Goal: Task Accomplishment & Management: Use online tool/utility

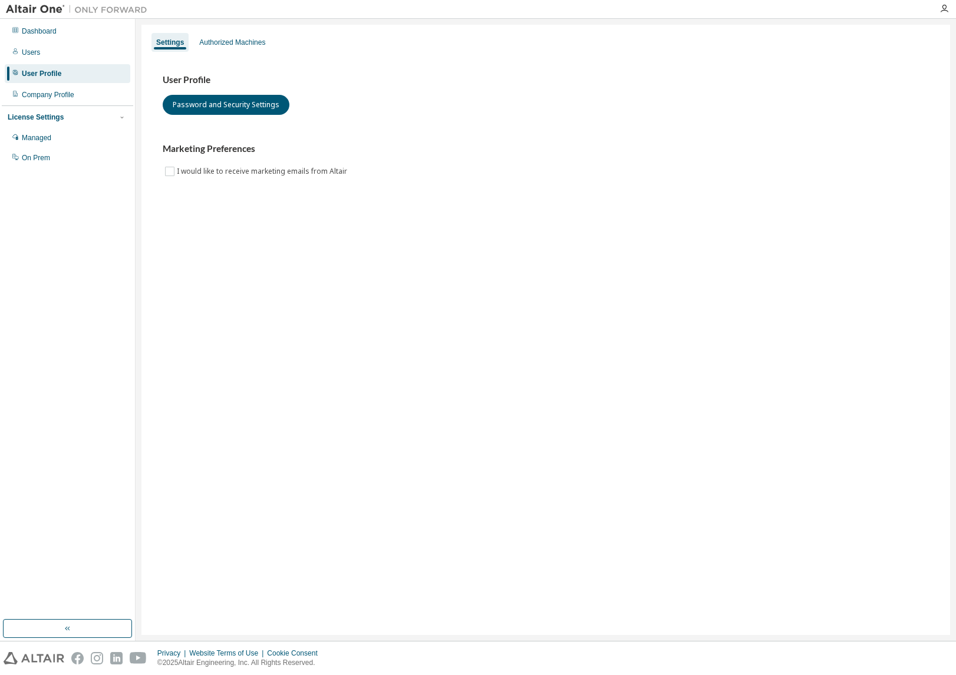
click at [51, 55] on div "Users" at bounding box center [68, 52] width 126 height 19
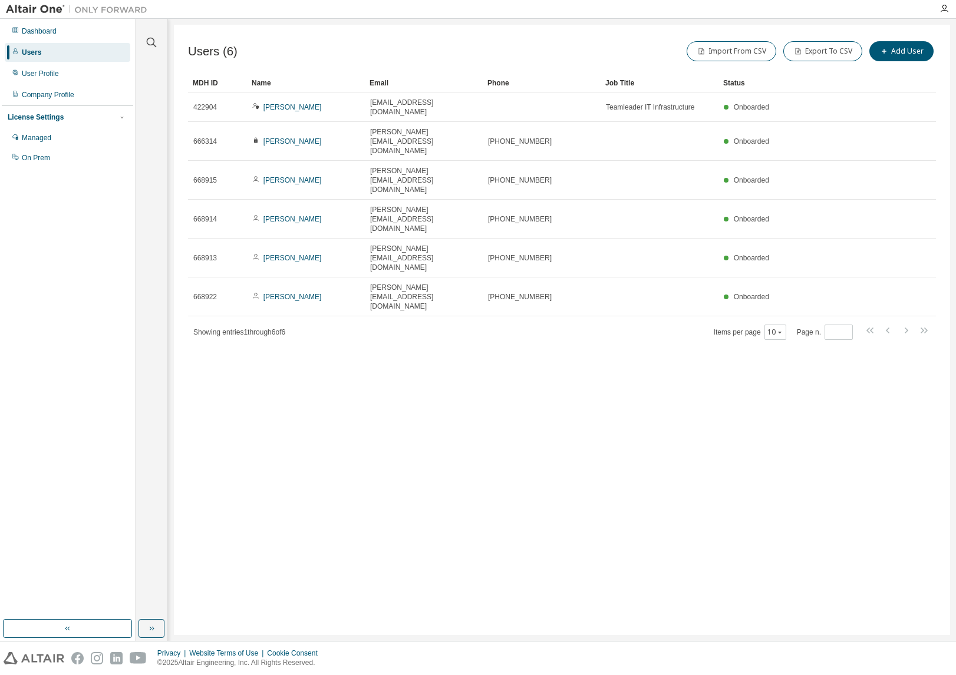
click at [61, 138] on div "Managed" at bounding box center [68, 137] width 126 height 19
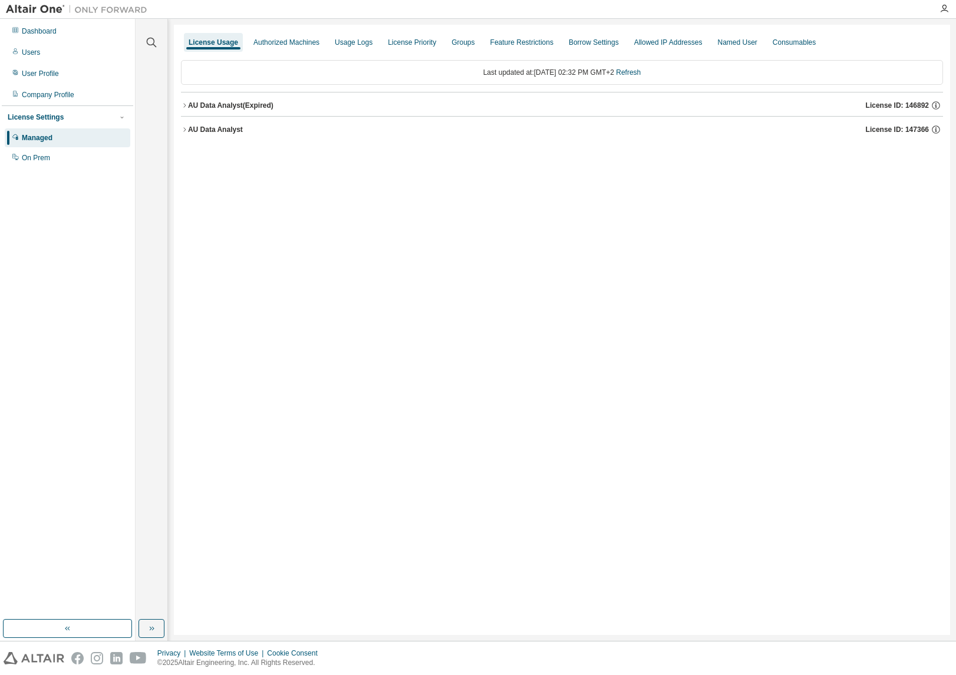
click at [57, 90] on div "Company Profile" at bounding box center [48, 94] width 52 height 9
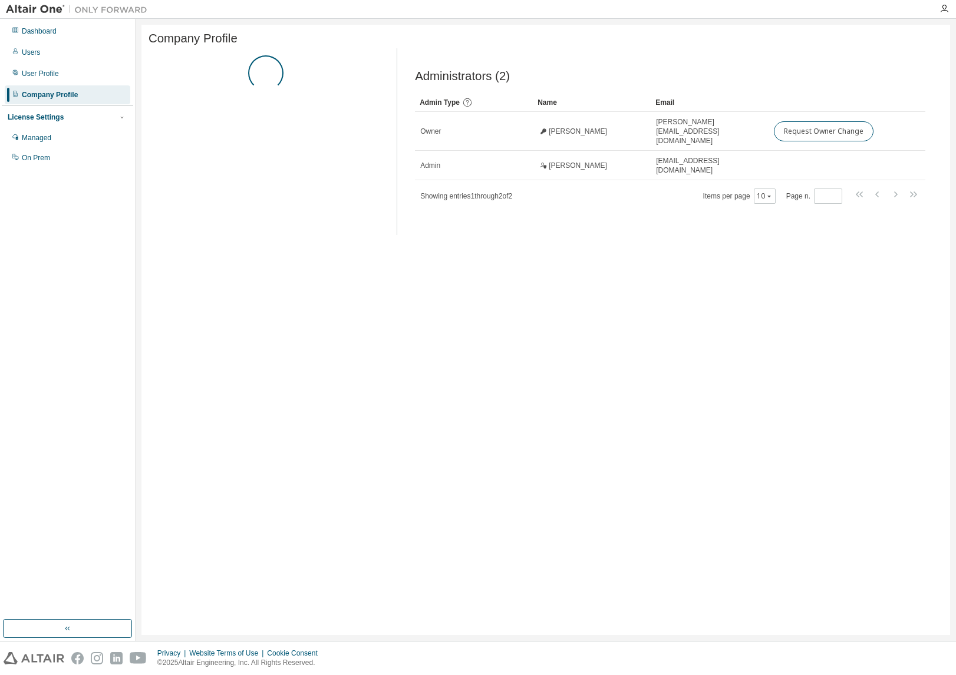
click at [61, 71] on div "User Profile" at bounding box center [68, 73] width 126 height 19
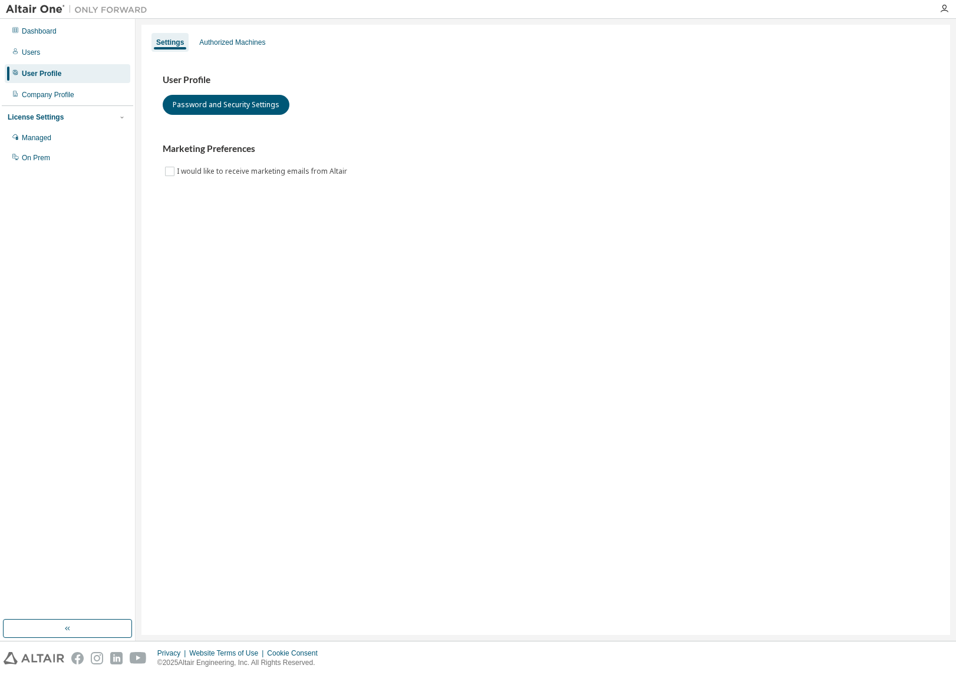
click at [252, 45] on div "Authorized Machines" at bounding box center [232, 42] width 66 height 9
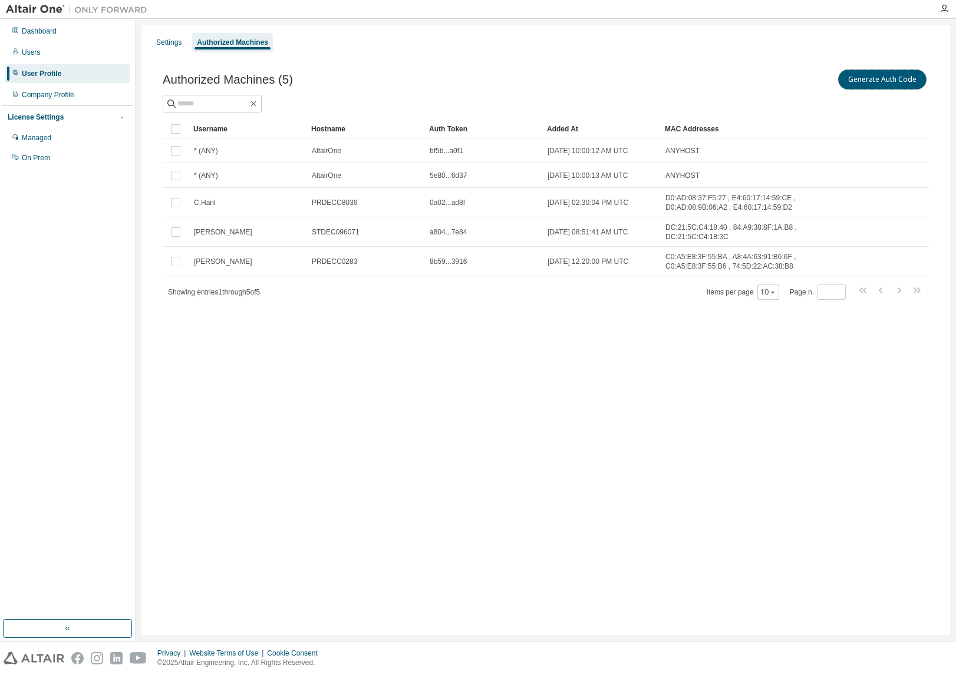
click at [879, 76] on button "Generate Auth Code" at bounding box center [882, 80] width 88 height 20
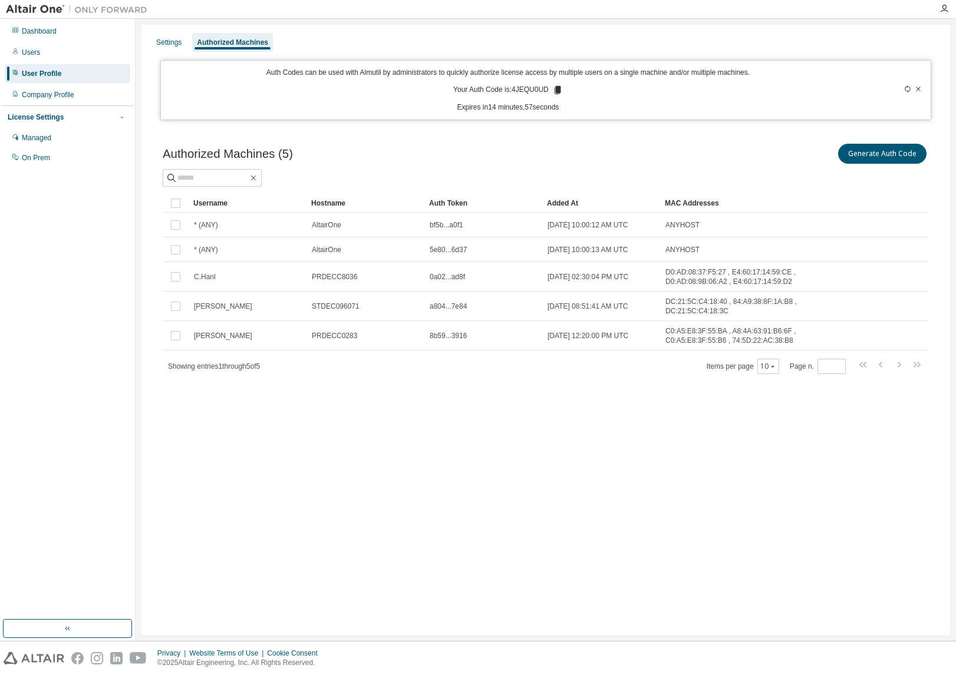
click at [515, 91] on p "Your Auth Code is: 4JEQU0UD" at bounding box center [508, 90] width 110 height 11
click at [559, 88] on icon at bounding box center [557, 90] width 6 height 8
